Goal: Transaction & Acquisition: Purchase product/service

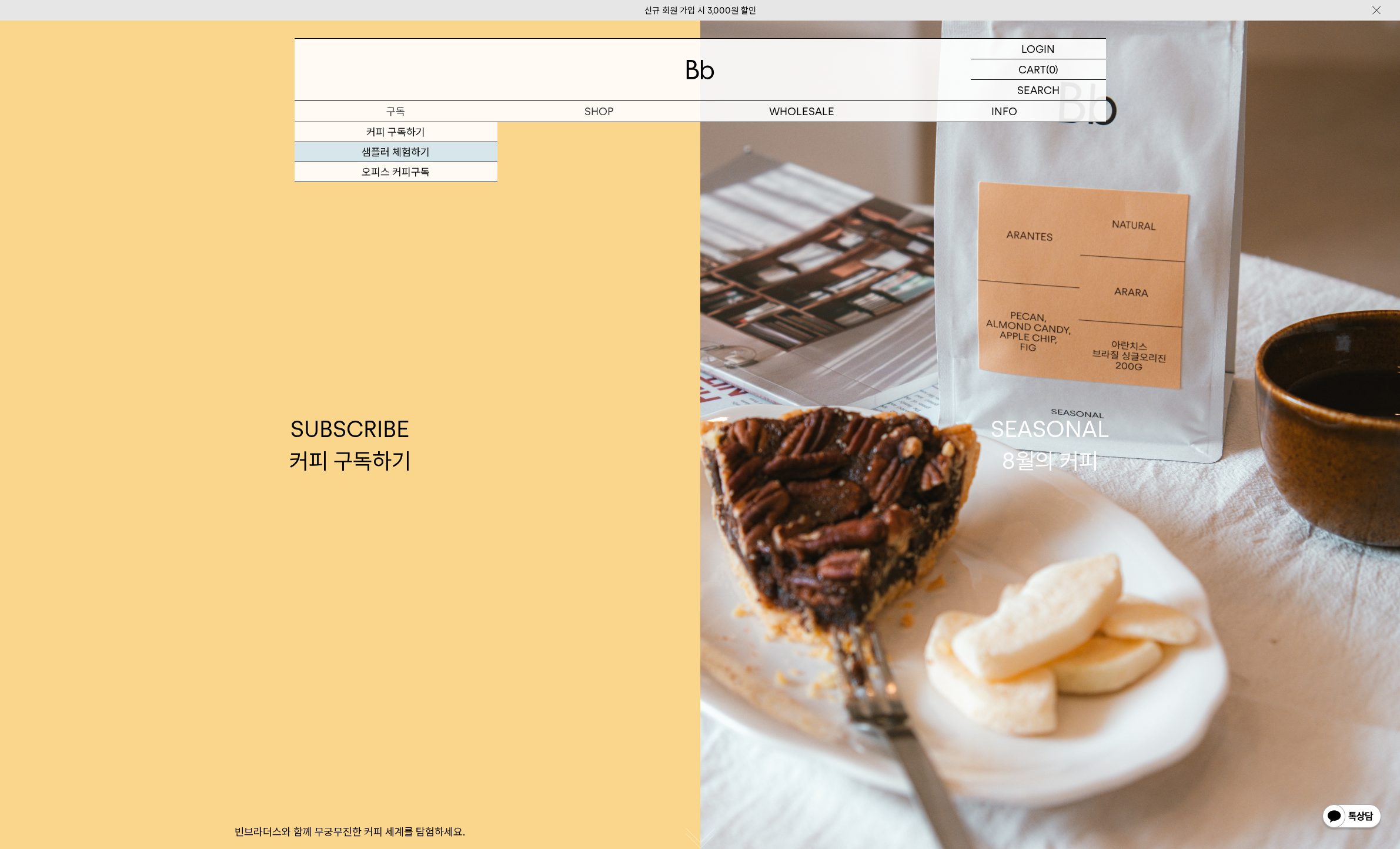
click at [429, 149] on link "샘플러 체험하기" at bounding box center [395, 152] width 203 height 20
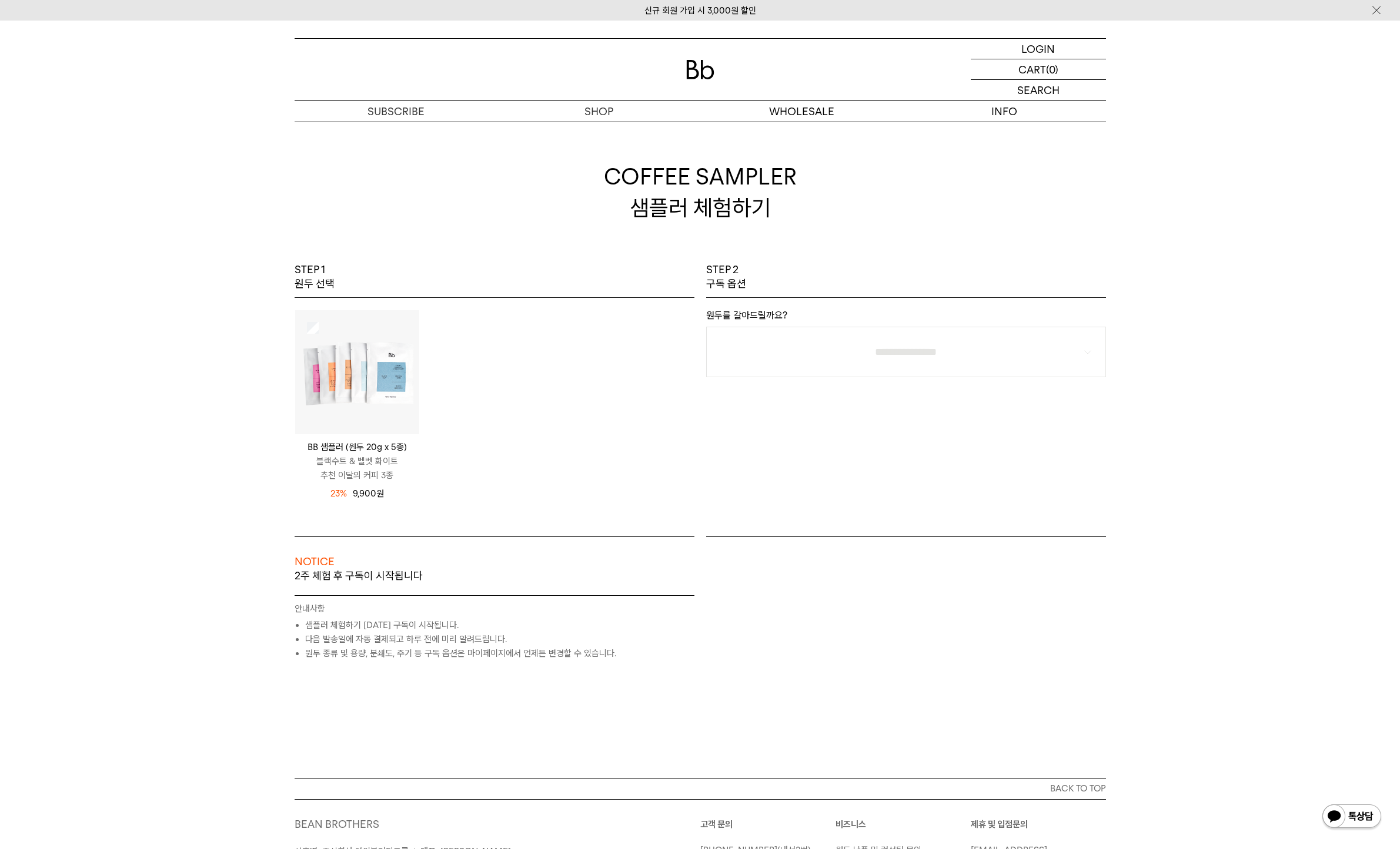
click at [474, 424] on div "BB 샘플러 (원두 20g x 5종) 블랙수트 & 벨벳 화이트 추천 이달의 커피 3종 12,900 원 23%" at bounding box center [495, 412] width 412 height 204
click at [584, 114] on p "숍" at bounding box center [598, 111] width 203 height 20
click at [586, 132] on link "원두" at bounding box center [598, 132] width 203 height 20
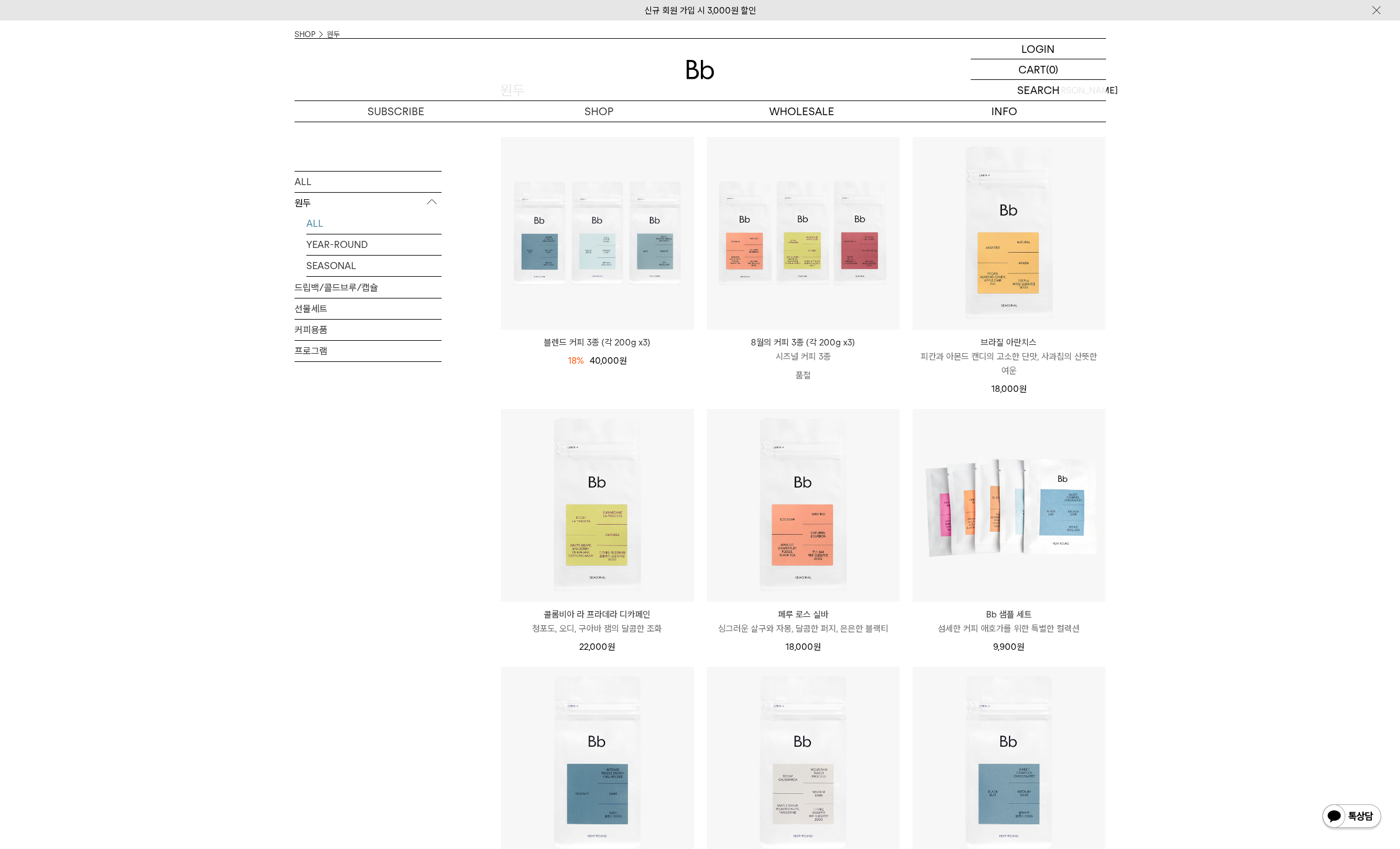
scroll to position [99, 0]
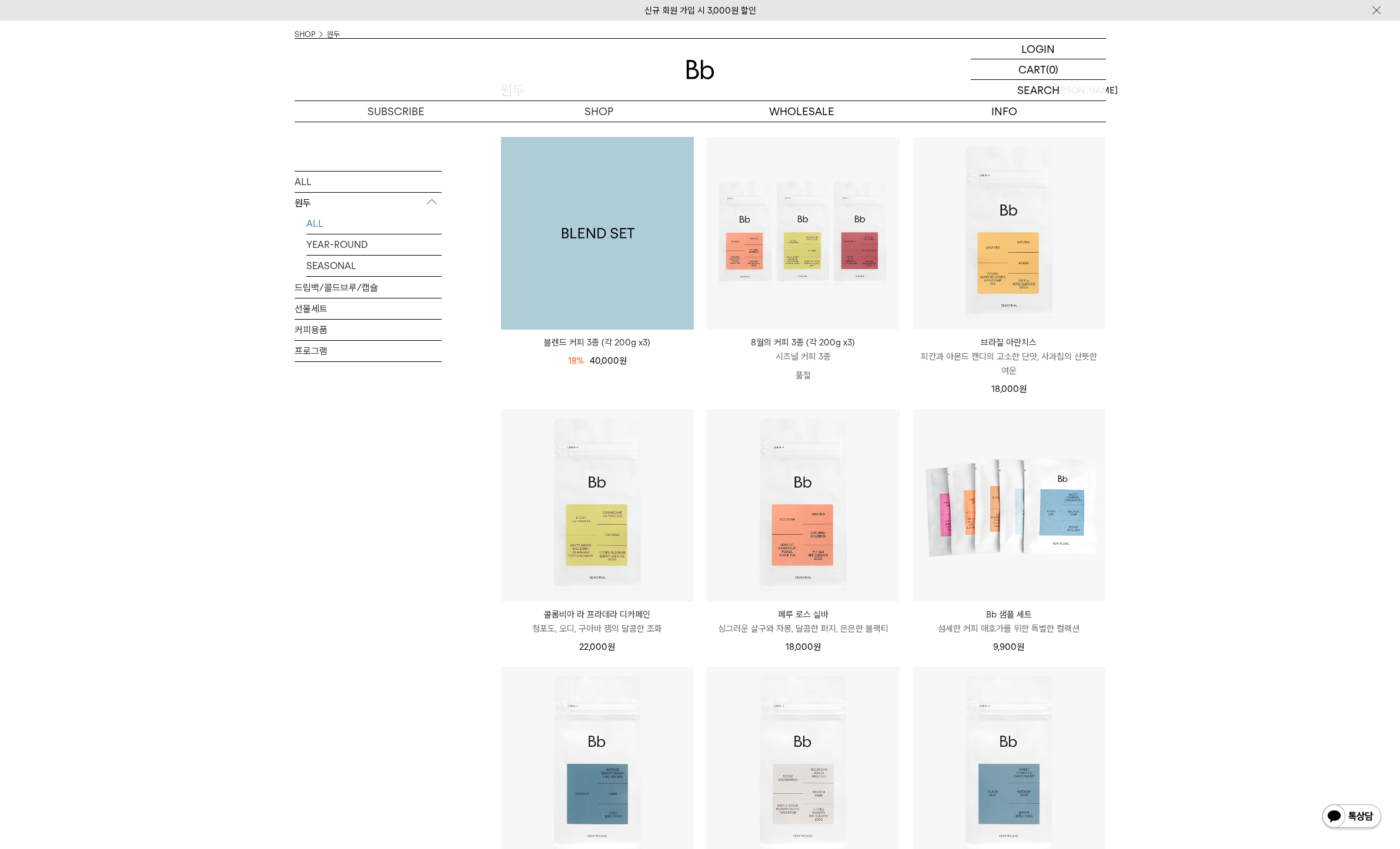
click at [608, 230] on img at bounding box center [597, 233] width 193 height 193
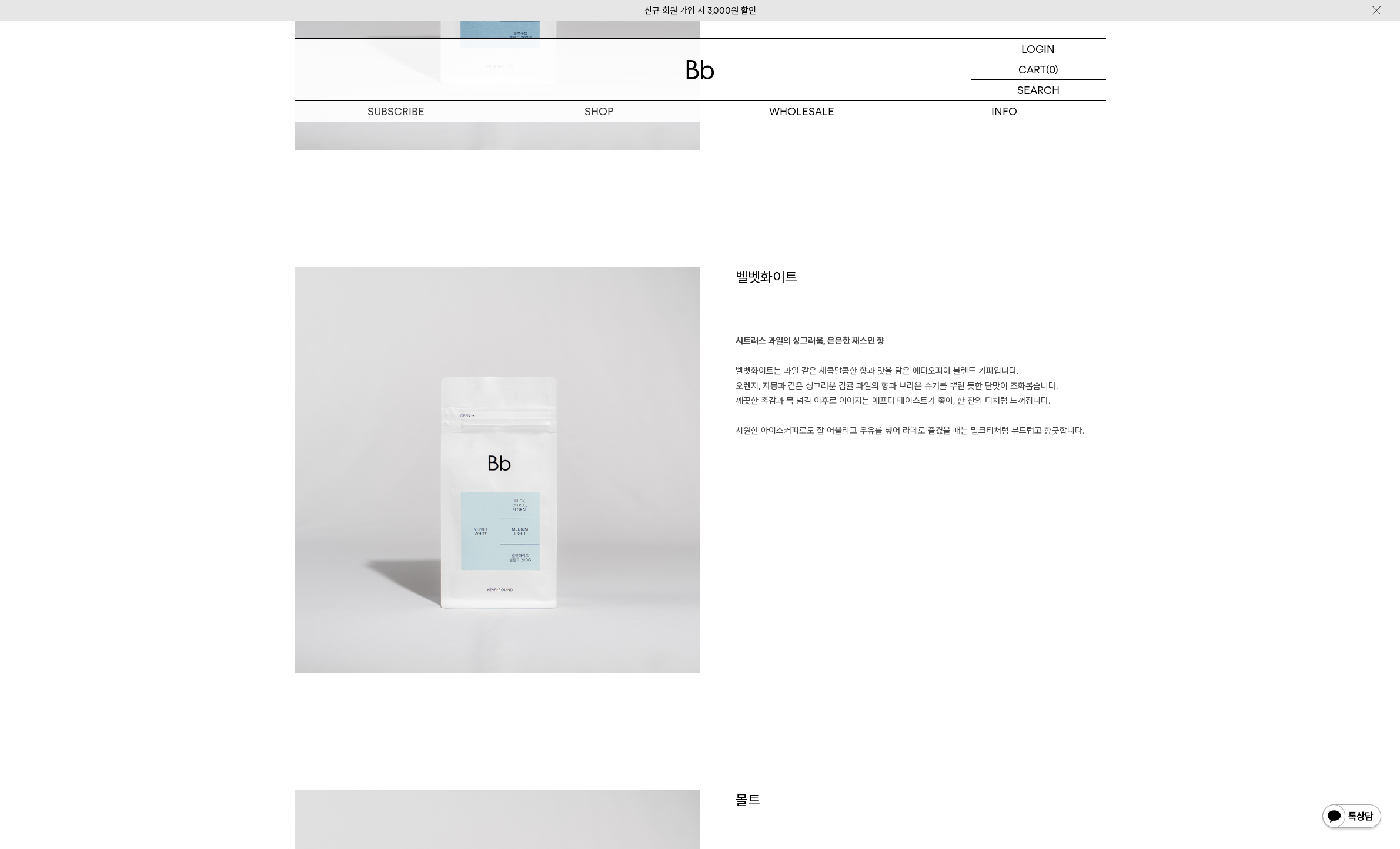
scroll to position [978, 0]
